Goal: Check status: Check status

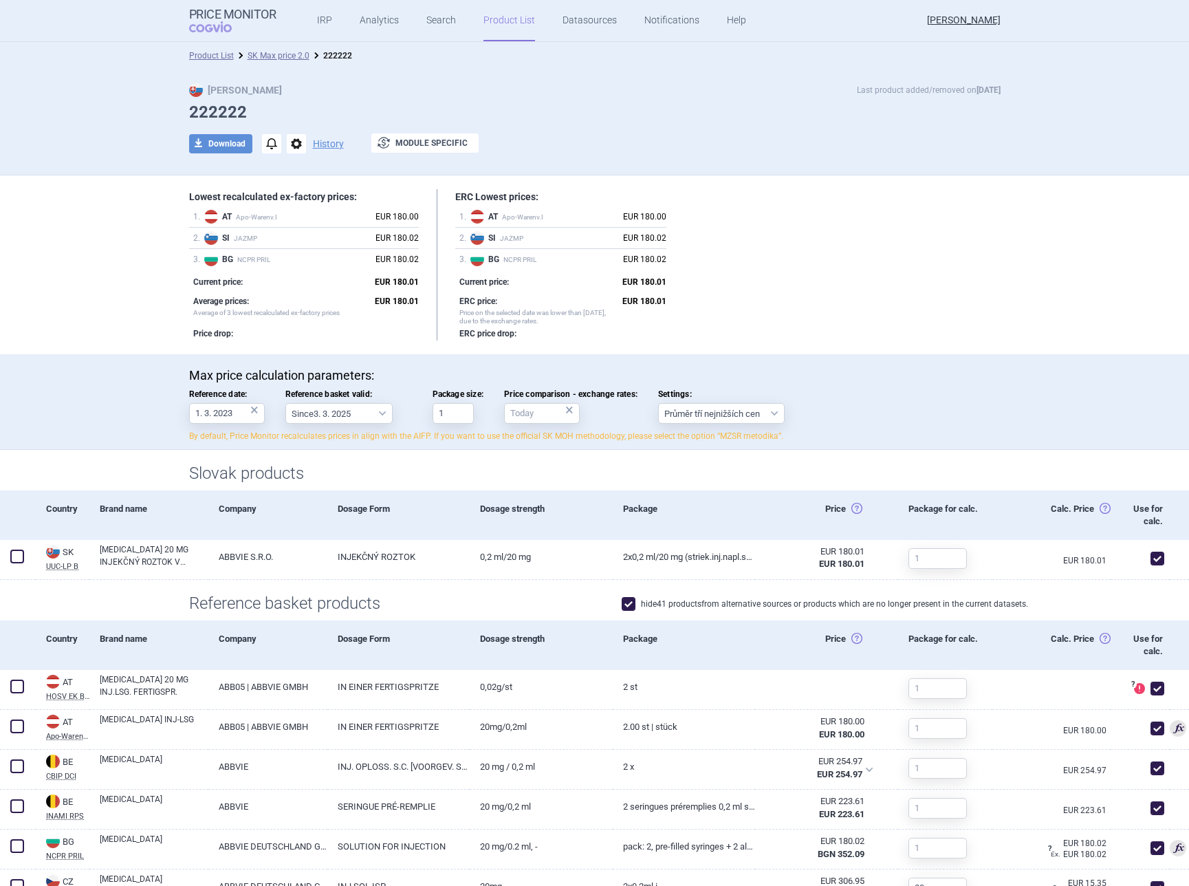
click at [796, 155] on div "Max Price Last product added/removed on 23 Feb 222222 download Download notific…" at bounding box center [595, 125] width 866 height 85
